Goal: Information Seeking & Learning: Learn about a topic

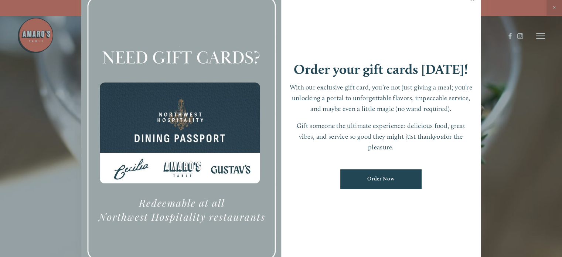
click at [555, 7] on div at bounding box center [281, 128] width 562 height 257
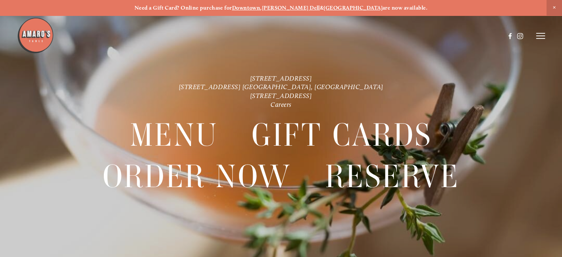
click at [536, 35] on icon at bounding box center [540, 35] width 9 height 7
click at [402, 33] on span "Menu" at bounding box center [408, 35] width 14 height 6
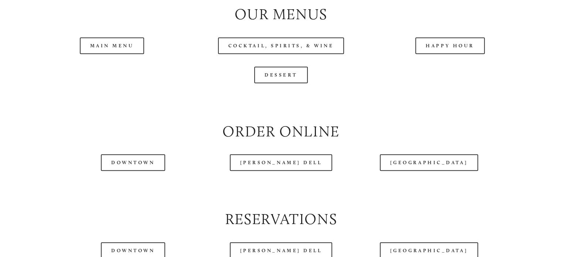
scroll to position [784, 0]
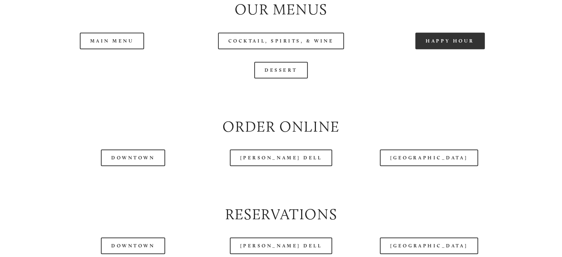
click at [469, 49] on link "Happy Hour" at bounding box center [449, 40] width 69 height 17
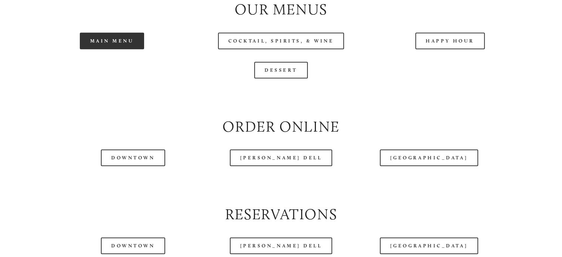
click at [116, 49] on link "Main Menu" at bounding box center [112, 40] width 65 height 17
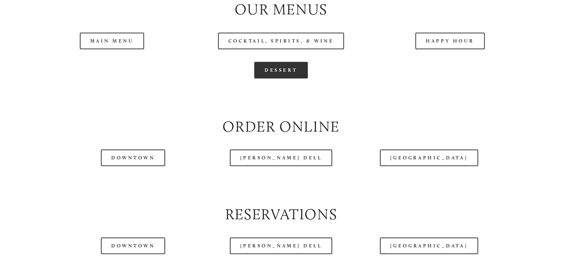
click at [279, 78] on link "Dessert" at bounding box center [281, 70] width 54 height 17
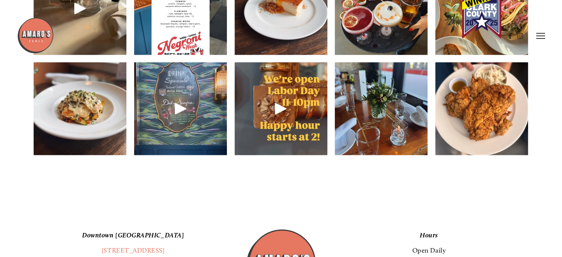
scroll to position [1131, 0]
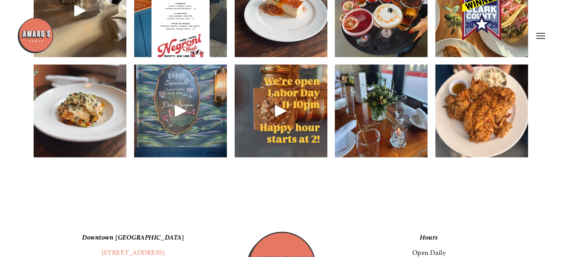
click at [91, 116] on img at bounding box center [80, 110] width 93 height 123
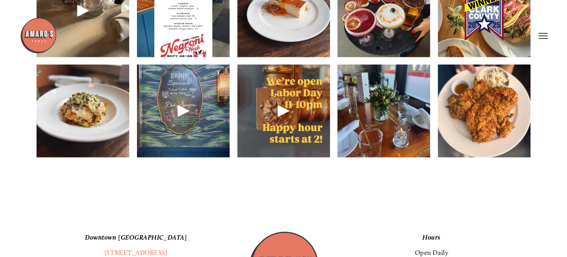
scroll to position [1115, 0]
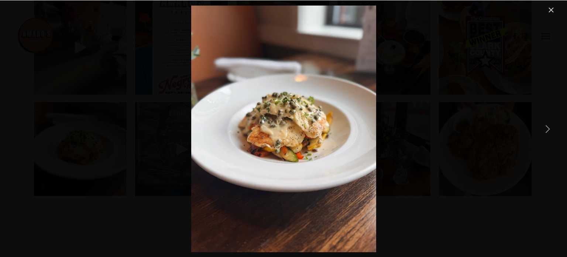
click at [545, 125] on link "Next Item" at bounding box center [547, 128] width 16 height 16
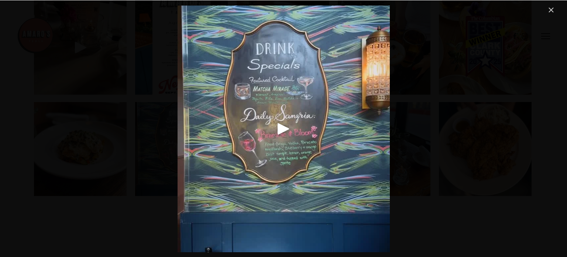
click at [550, 8] on link "Close" at bounding box center [551, 10] width 9 height 9
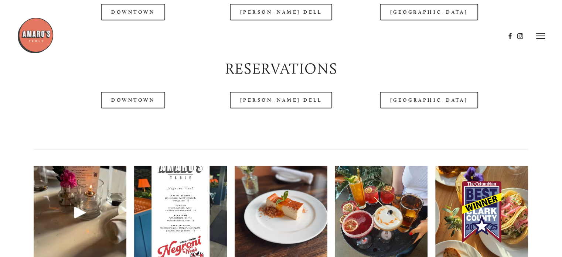
scroll to position [644, 0]
